Goal: Task Accomplishment & Management: Complete application form

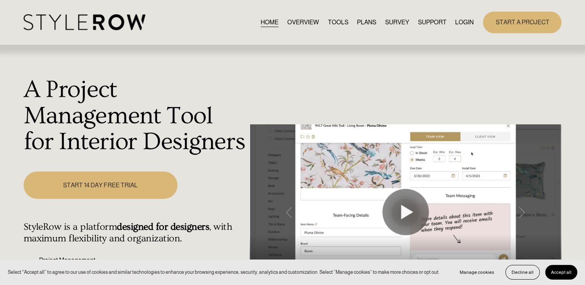
click at [468, 21] on link "LOGIN" at bounding box center [464, 22] width 19 height 10
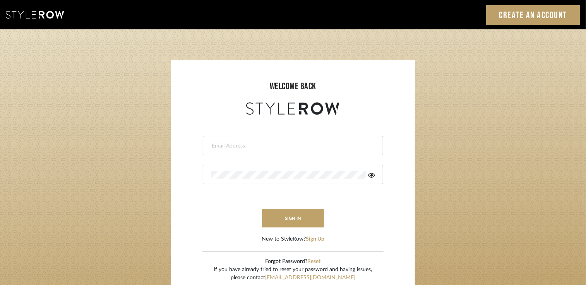
click at [265, 143] on input "email" at bounding box center [292, 146] width 162 height 8
click at [241, 142] on input "email" at bounding box center [286, 146] width 151 height 8
type input "sarah@thecbg.ca"
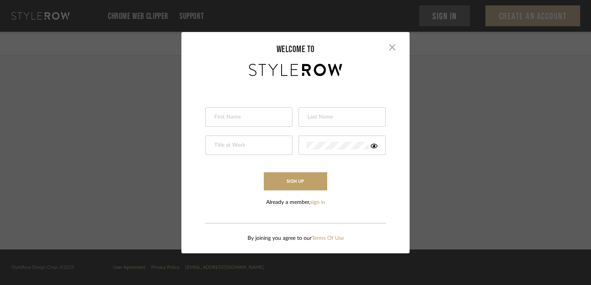
click at [252, 119] on input "text" at bounding box center [247, 118] width 69 height 8
type input "Sarah"
type input "Hrstic"
click at [313, 180] on button "Sign Up" at bounding box center [295, 181] width 63 height 18
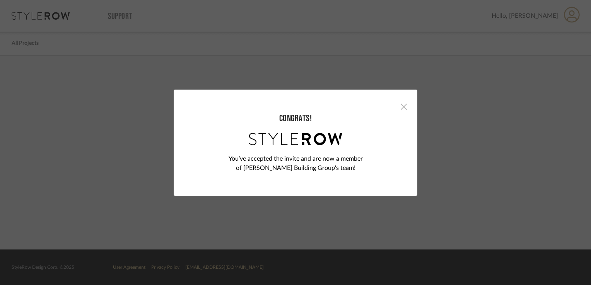
click at [400, 108] on span "button" at bounding box center [403, 106] width 15 height 15
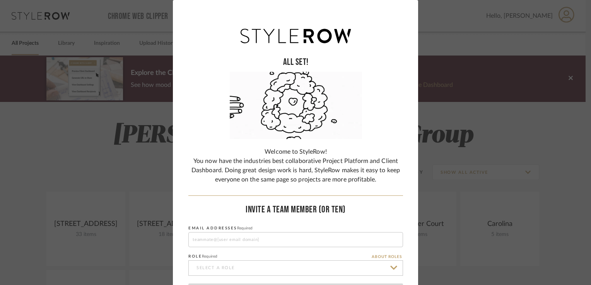
click at [474, 125] on div "ALL SET! Welcome to StyleRow! You now have the industries best collaborative Pr…" at bounding box center [295, 142] width 591 height 285
